Goal: Complete application form

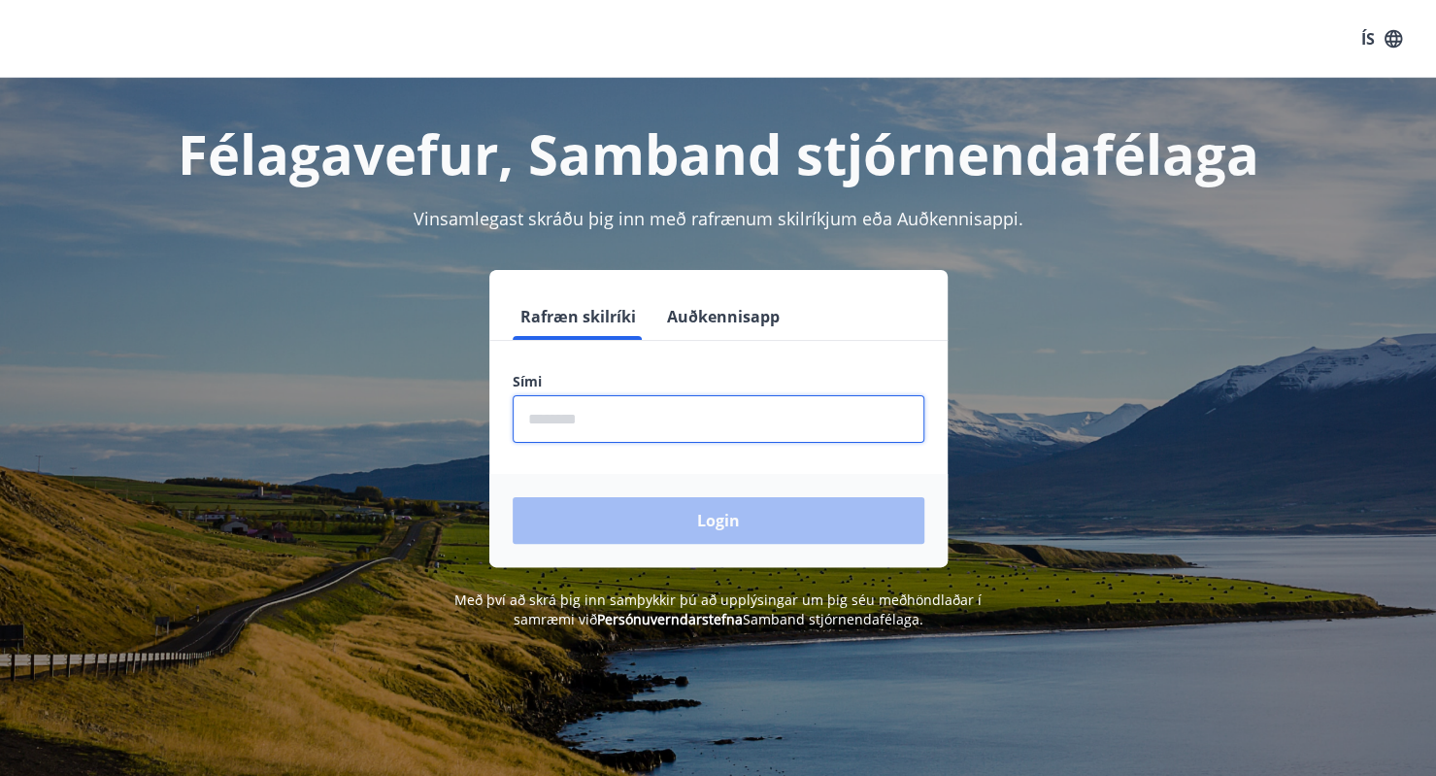
click at [588, 408] on input "phone" at bounding box center [719, 419] width 412 height 48
click at [662, 517] on div "Login" at bounding box center [718, 520] width 458 height 93
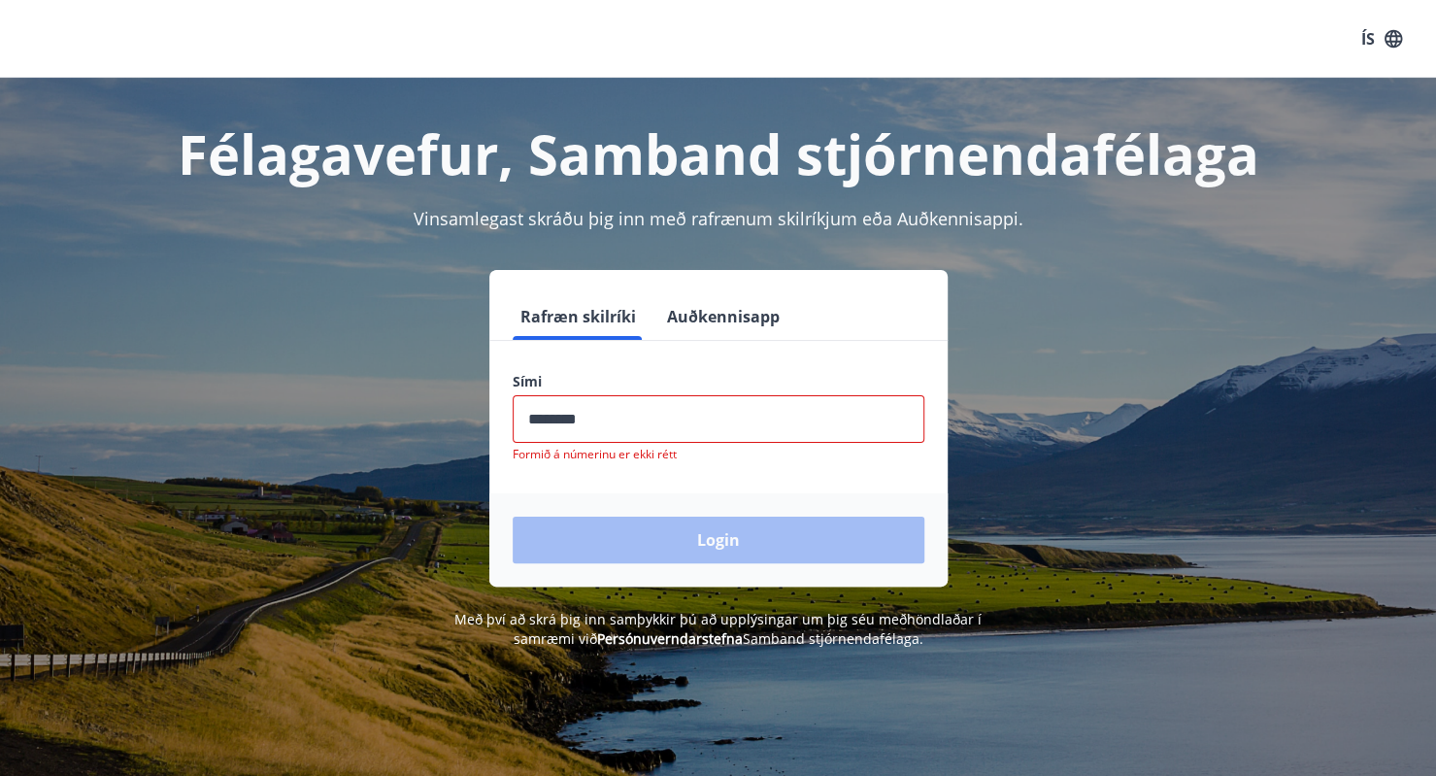
click at [570, 418] on input "phone" at bounding box center [719, 419] width 412 height 48
click at [664, 425] on input "phone" at bounding box center [719, 419] width 412 height 48
type input "*"
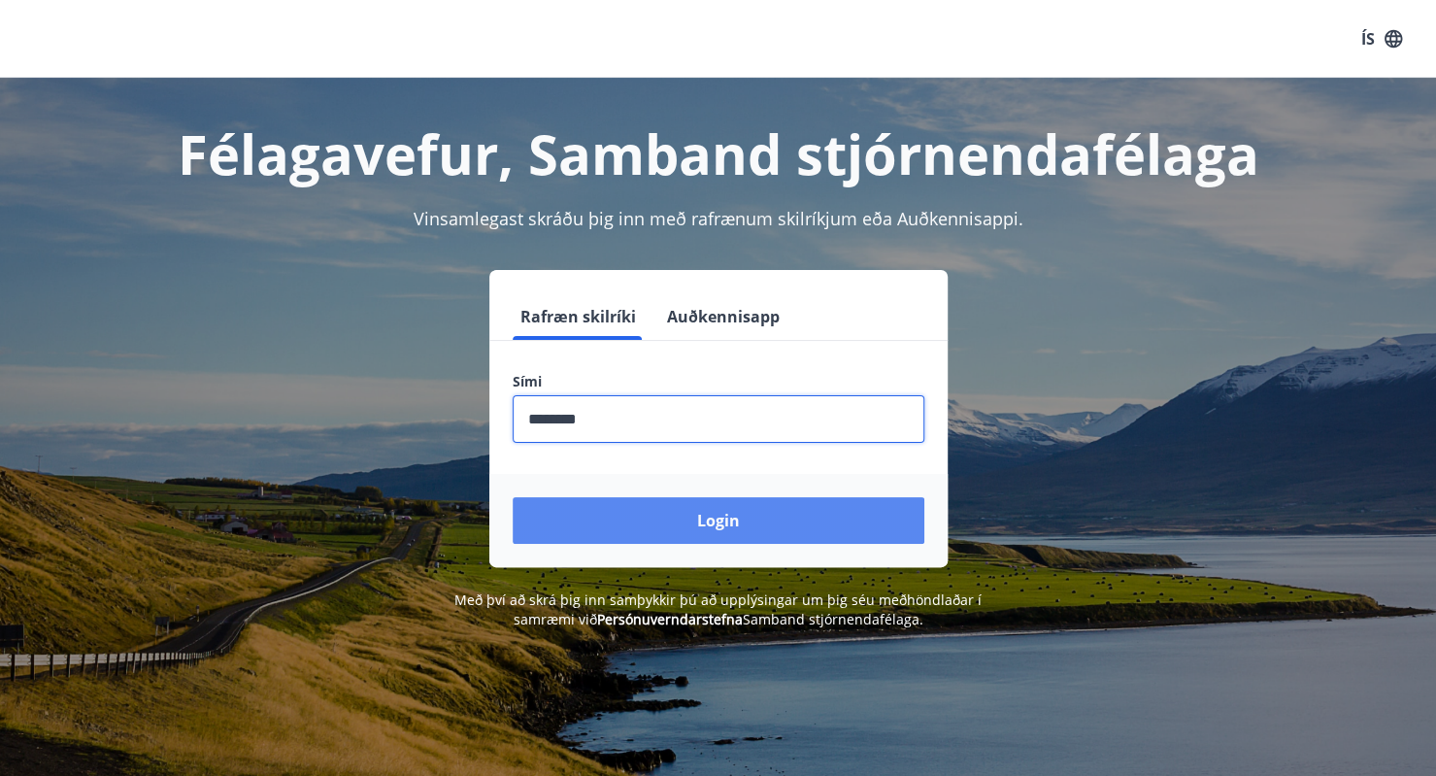
type input "********"
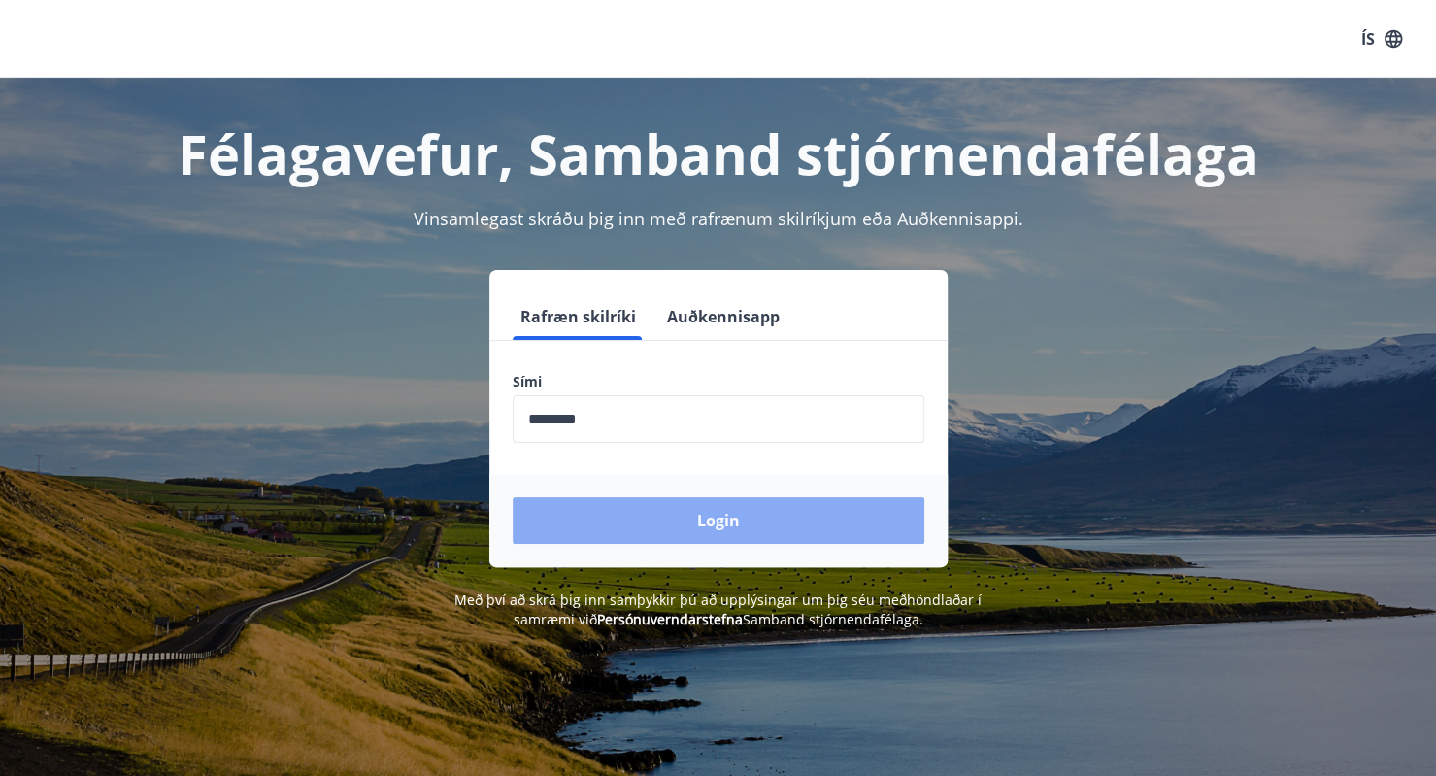
click at [757, 514] on button "Login" at bounding box center [719, 520] width 412 height 47
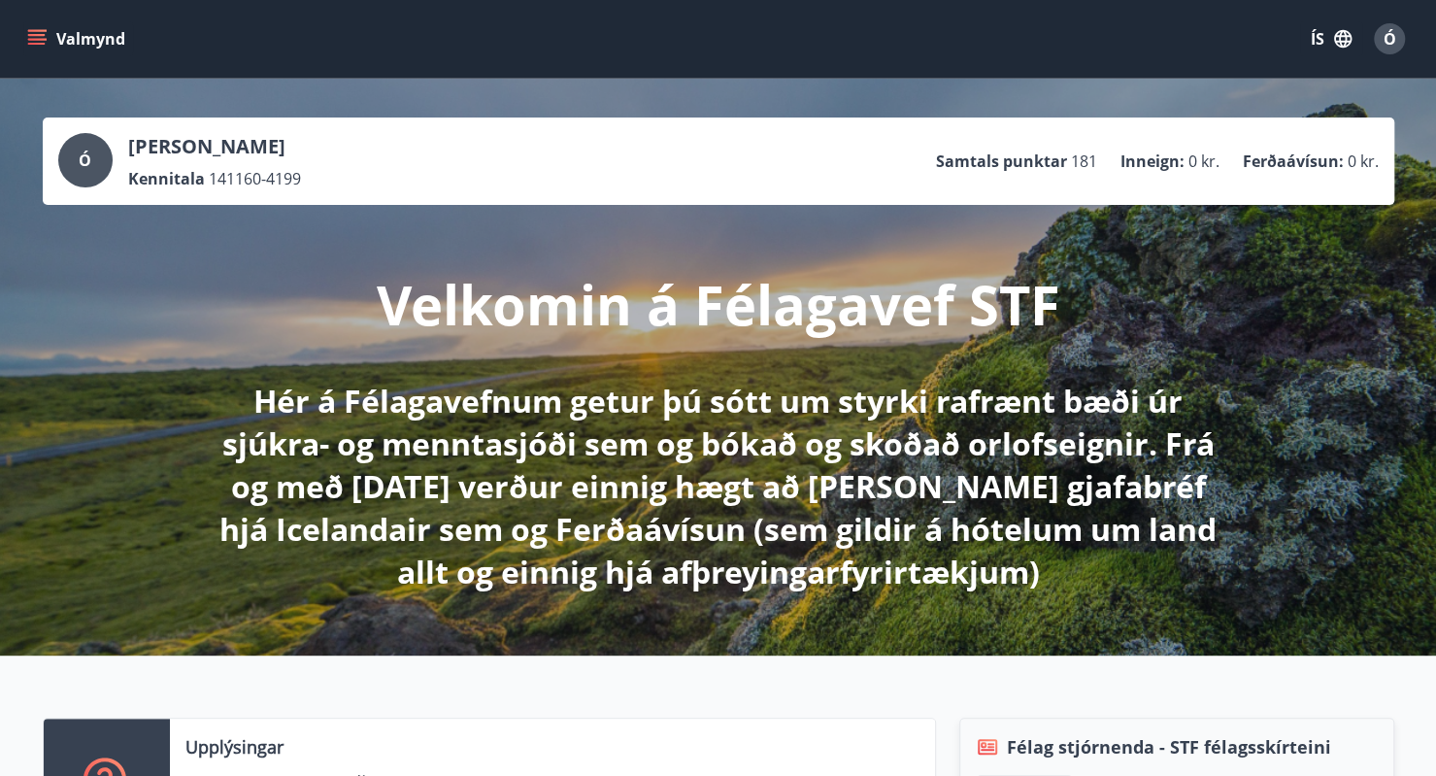
click at [36, 32] on icon "menu" at bounding box center [36, 38] width 19 height 19
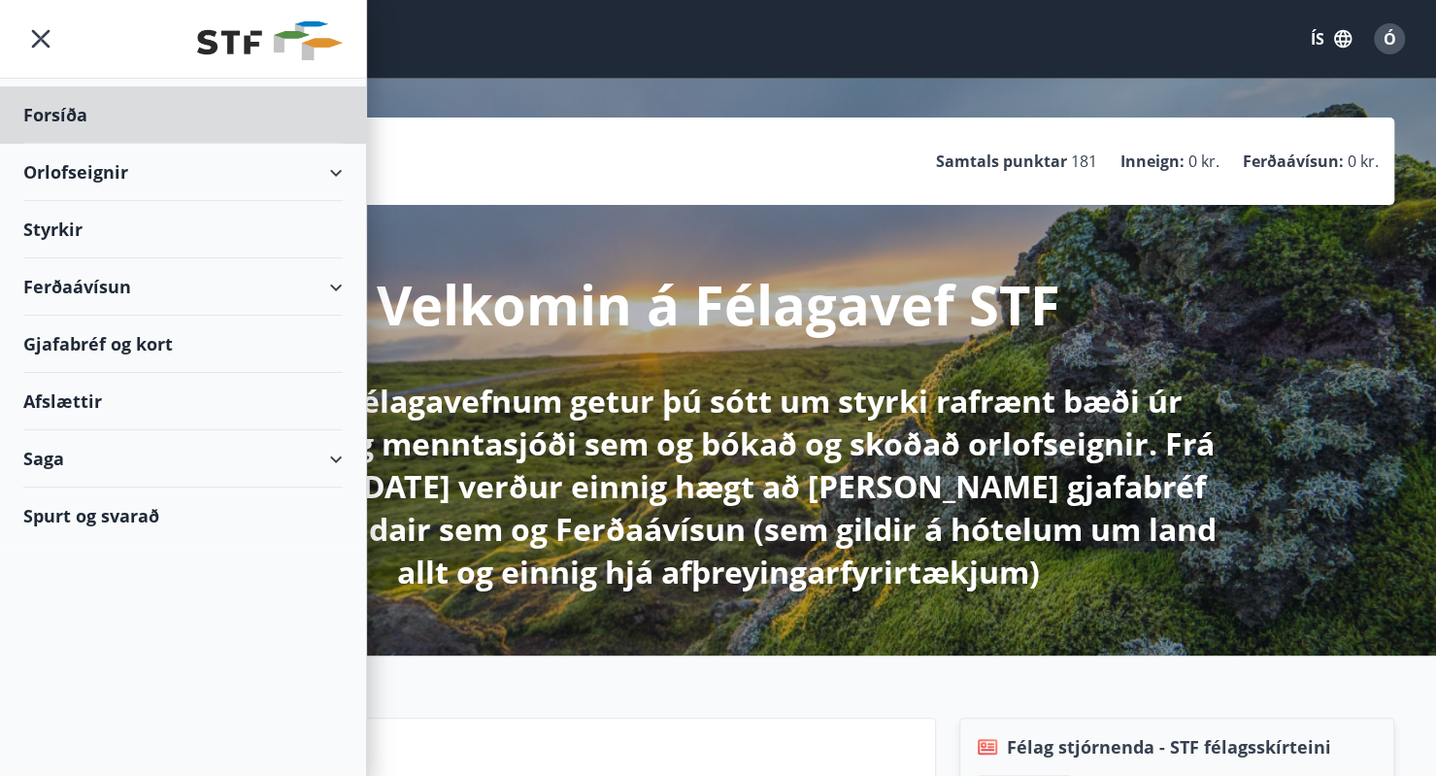
click at [60, 224] on div "Styrkir" at bounding box center [182, 229] width 319 height 57
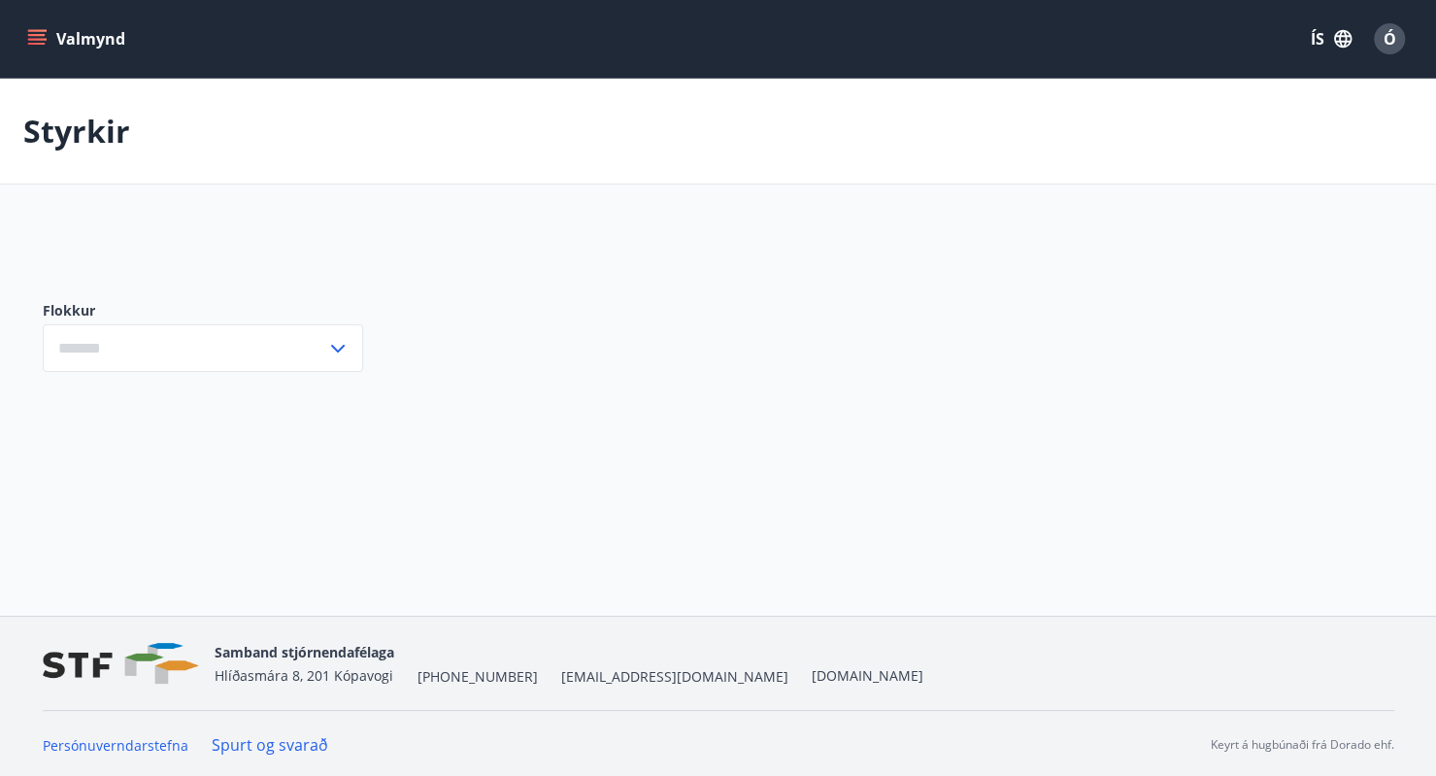
type input "***"
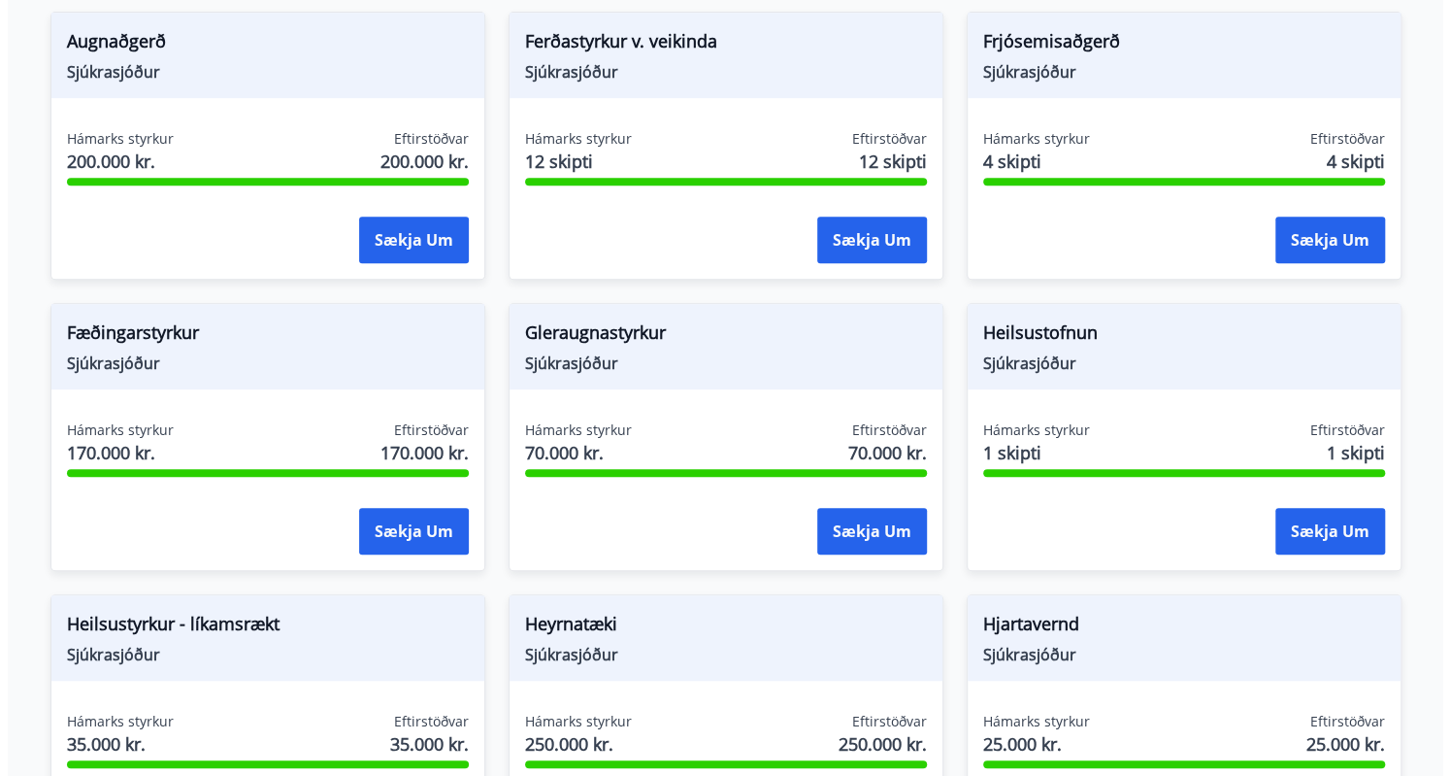
scroll to position [582, 0]
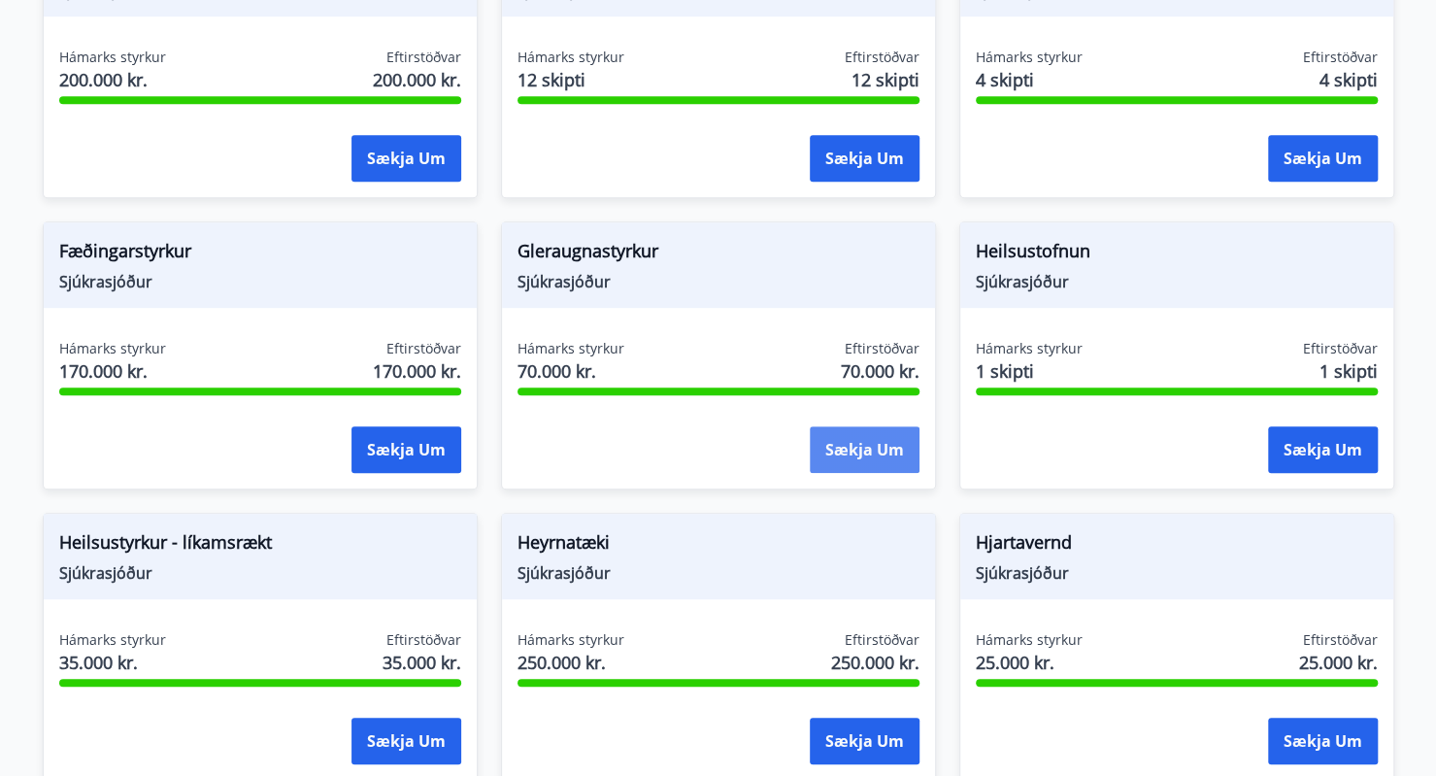
click at [853, 439] on button "Sækja um" at bounding box center [865, 449] width 110 height 47
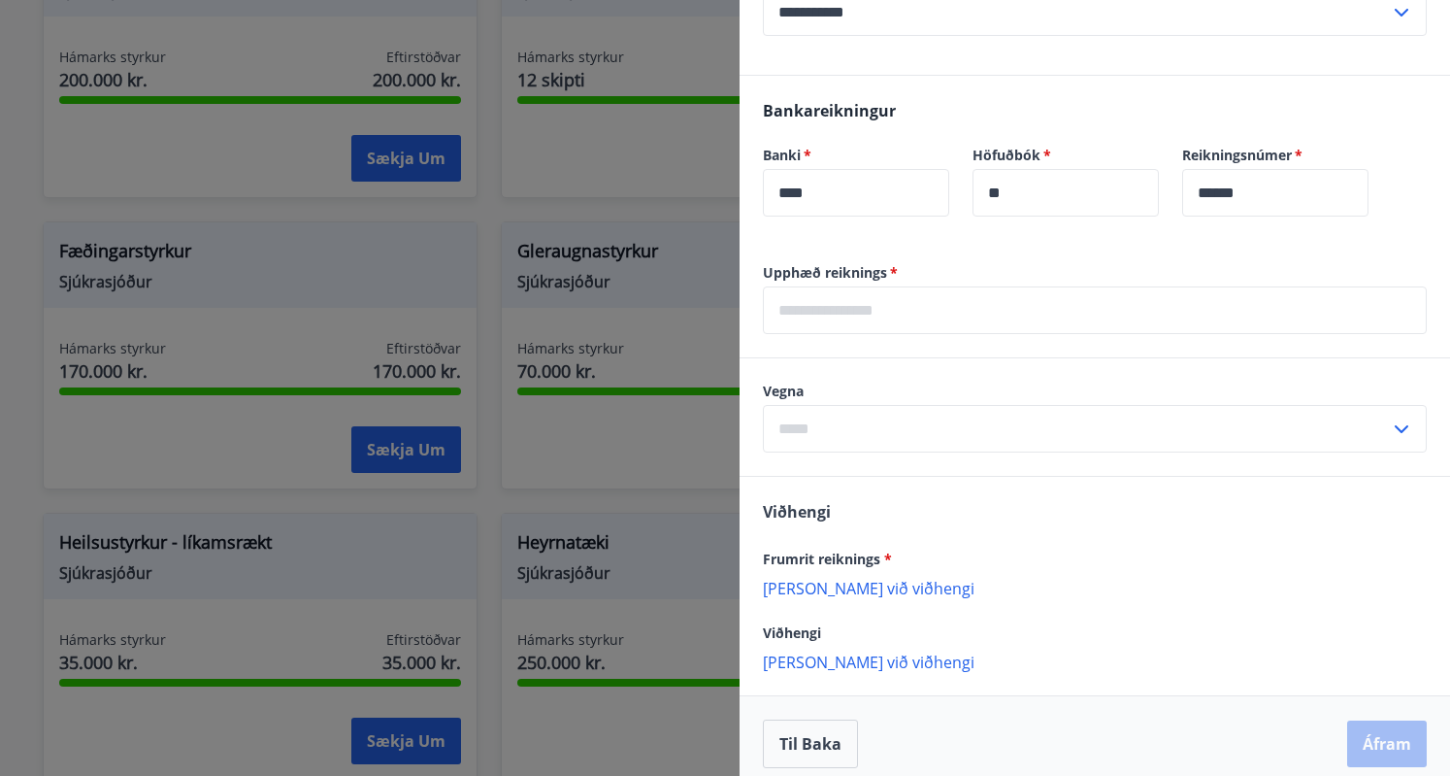
scroll to position [485, 0]
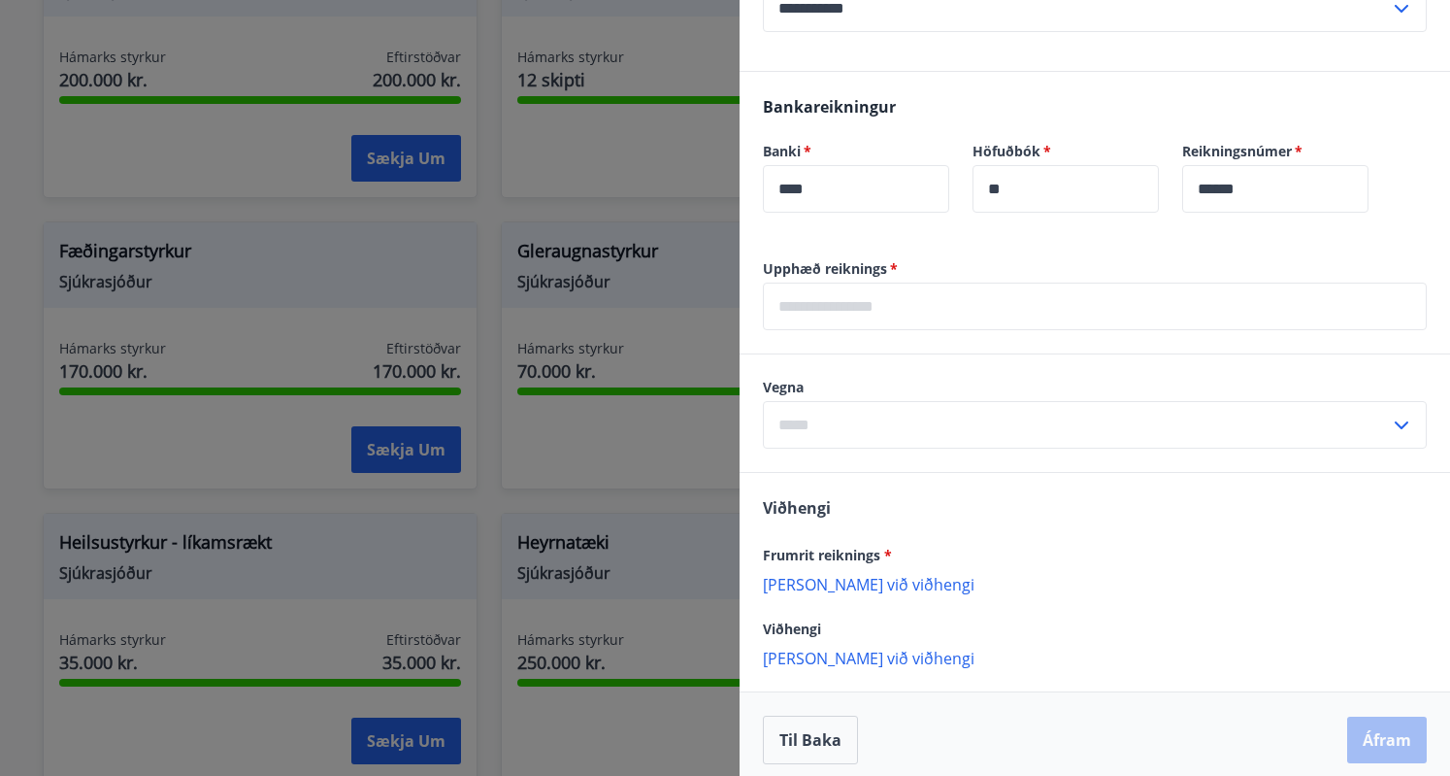
click at [1390, 418] on icon at bounding box center [1401, 424] width 23 height 23
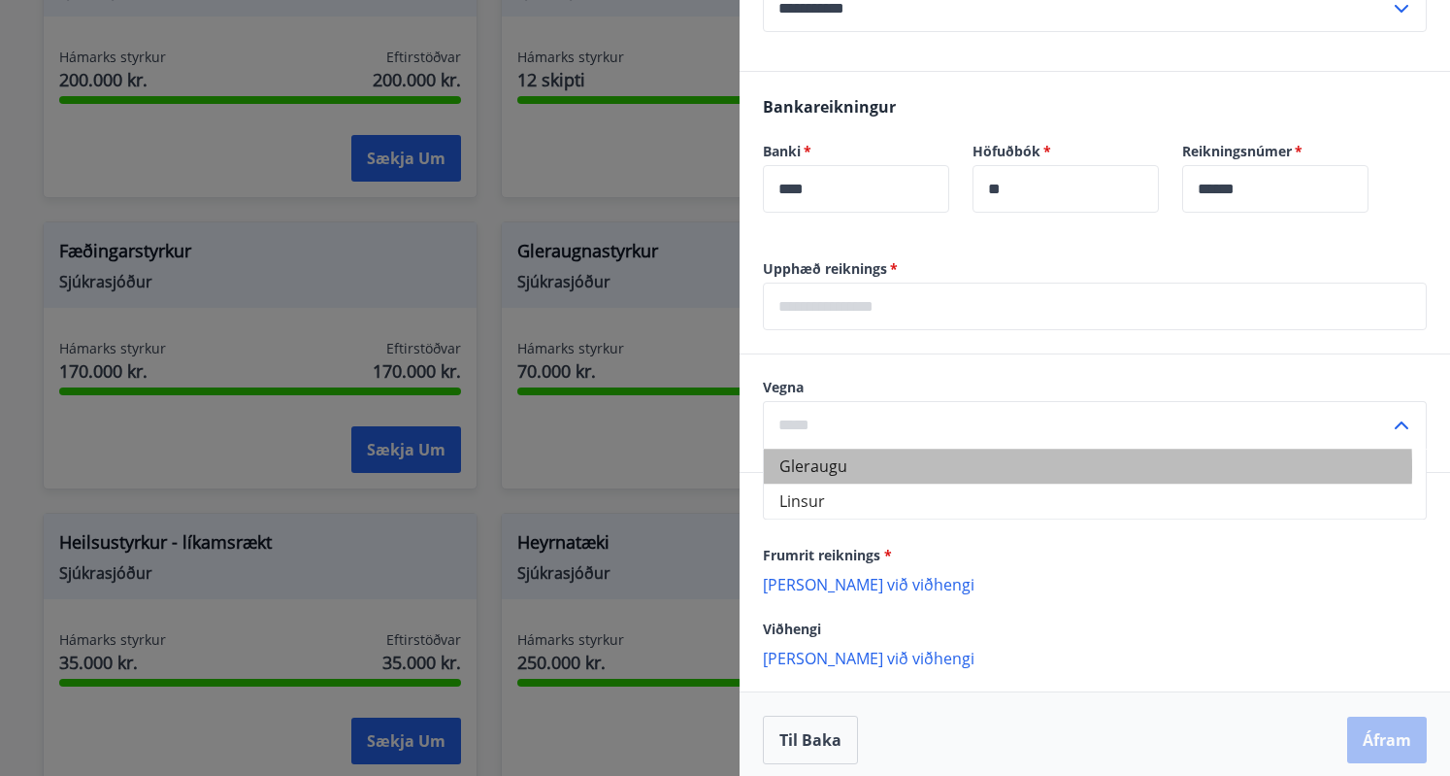
click at [872, 467] on li "Gleraugu" at bounding box center [1095, 465] width 662 height 35
type input "********"
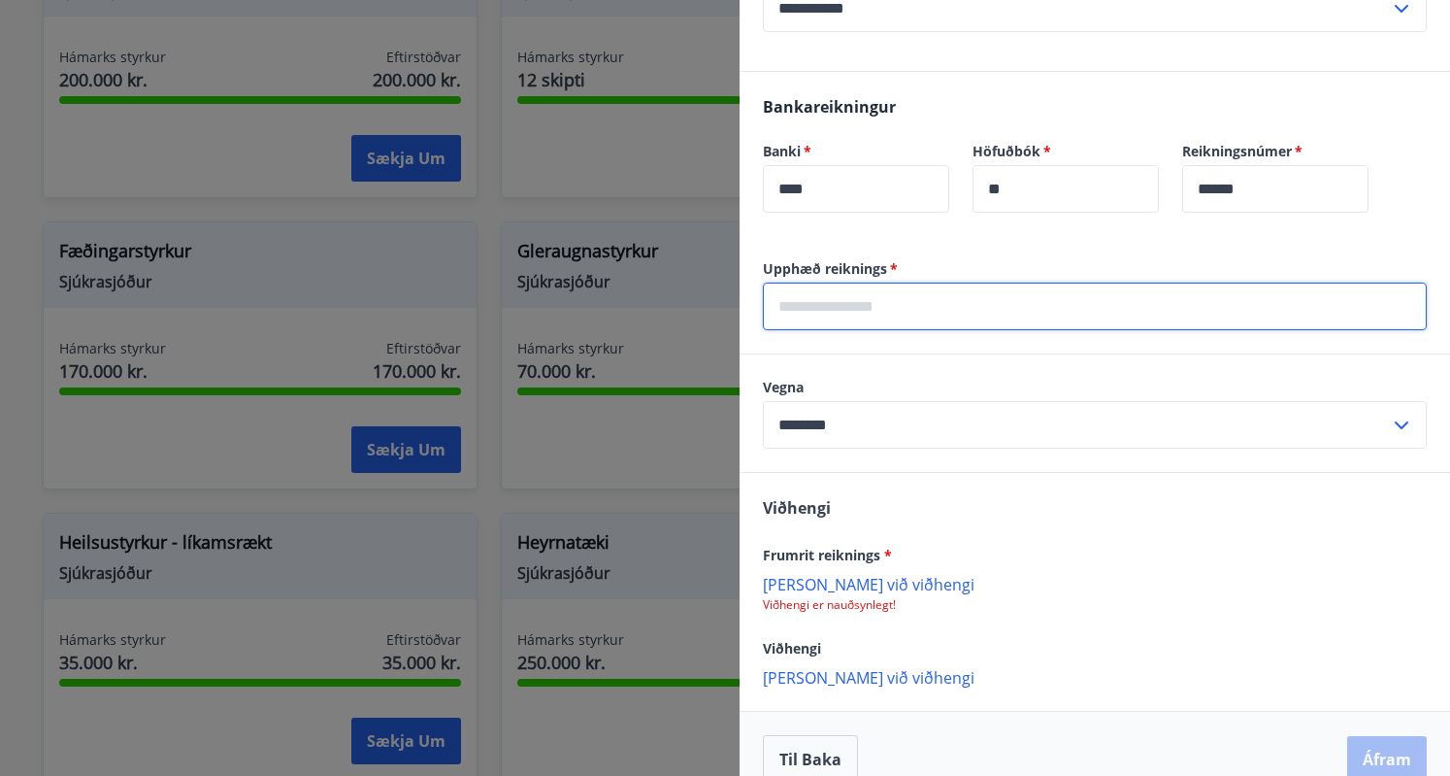
click at [819, 304] on input "text" at bounding box center [1095, 306] width 664 height 48
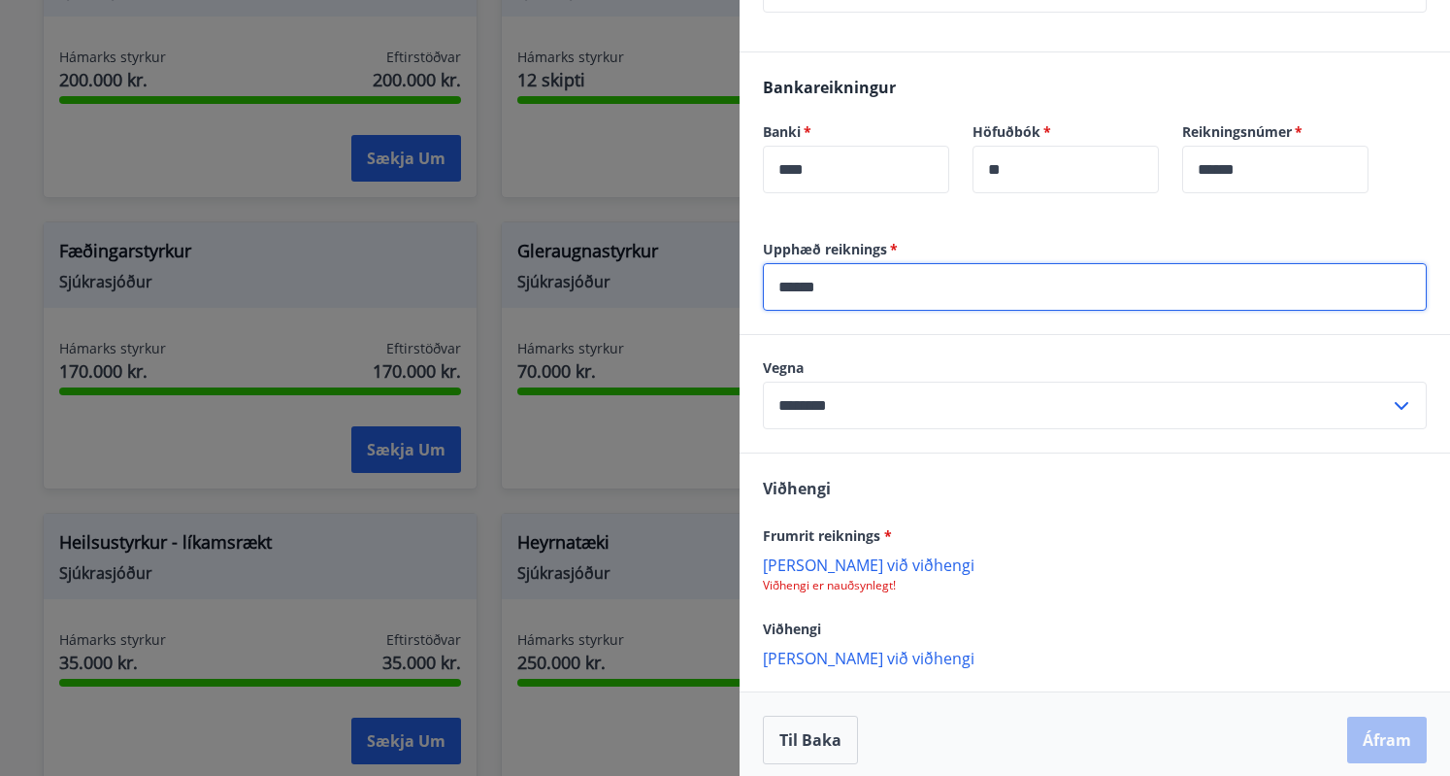
scroll to position [514, 0]
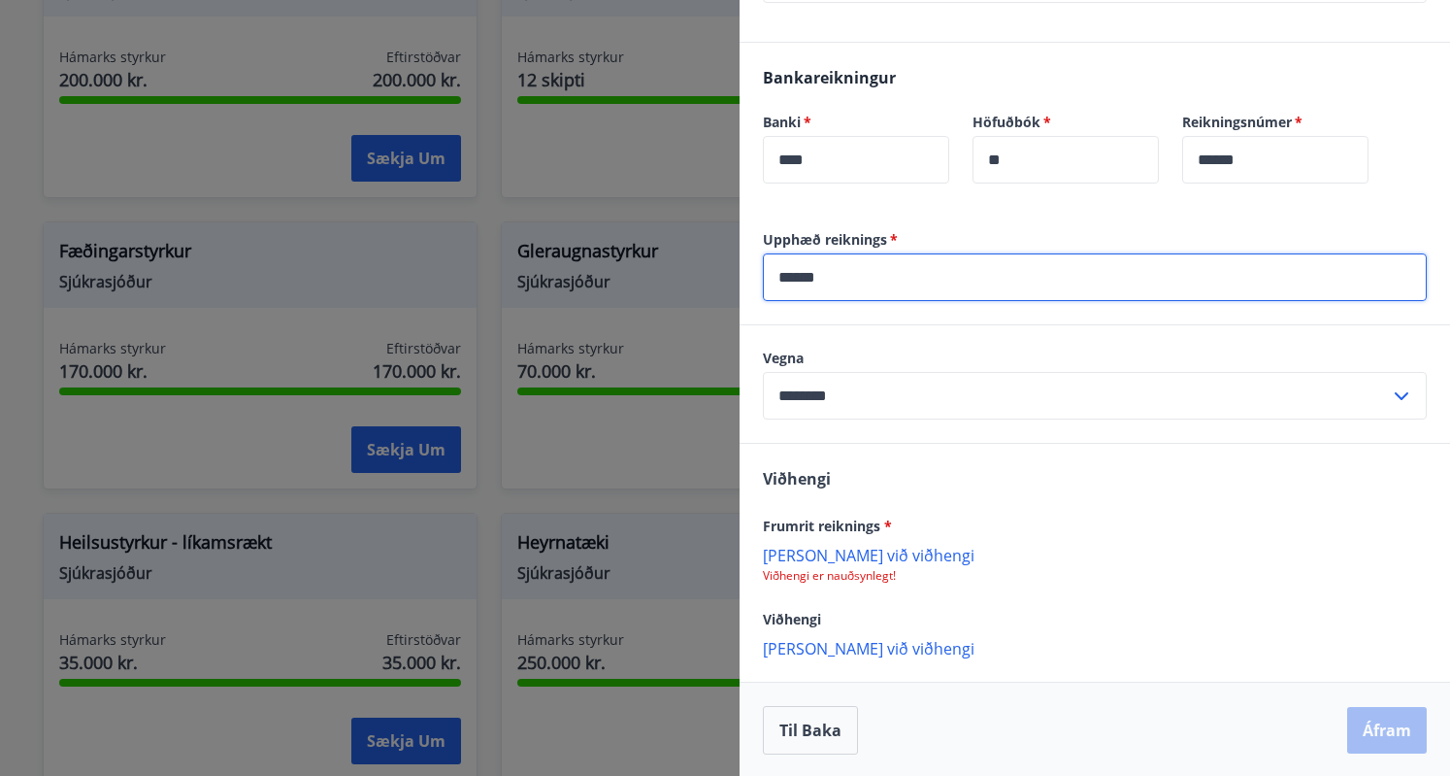
type input "******"
click at [849, 554] on p "[PERSON_NAME] við viðhengi" at bounding box center [1095, 554] width 664 height 19
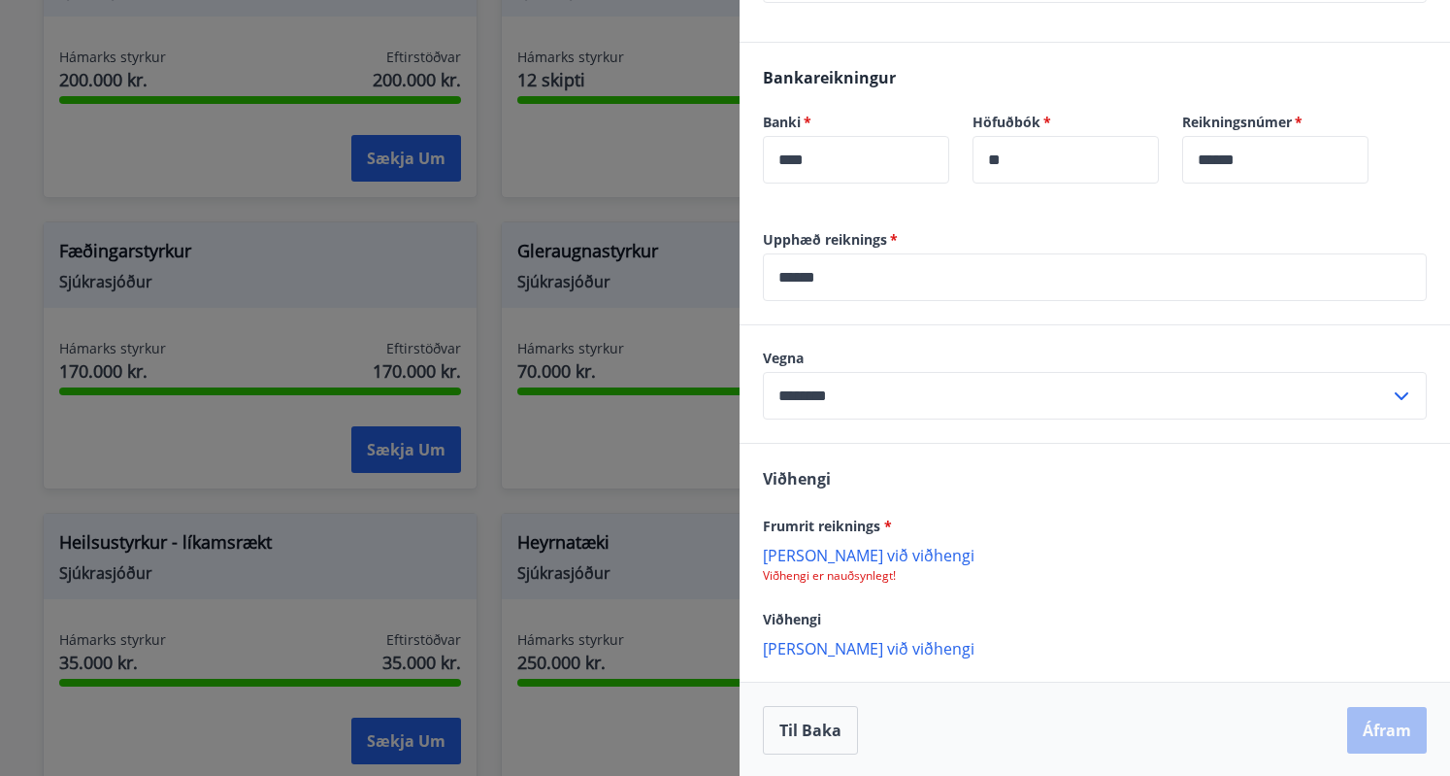
click at [816, 643] on p "[PERSON_NAME] við viðhengi" at bounding box center [1095, 647] width 664 height 19
click at [842, 641] on p "[PERSON_NAME] við viðhengi" at bounding box center [1095, 647] width 664 height 19
